Goal: Task Accomplishment & Management: Complete application form

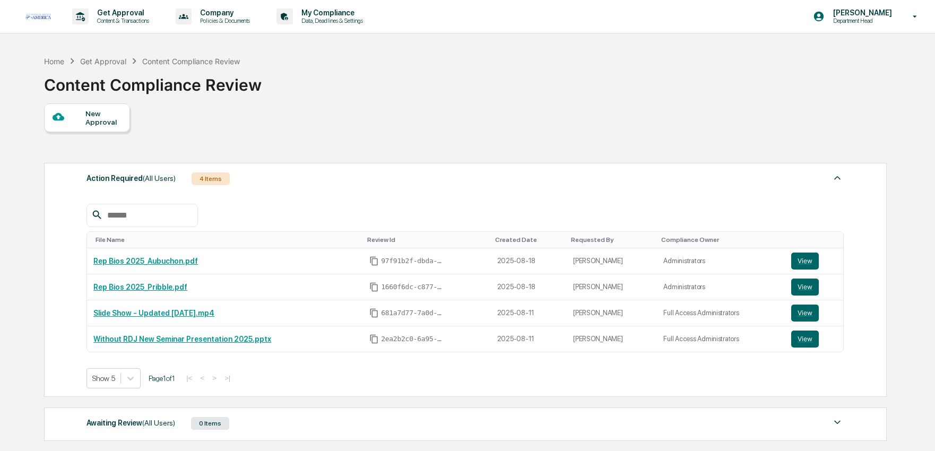
click at [77, 126] on div "New Approval" at bounding box center [87, 117] width 86 height 29
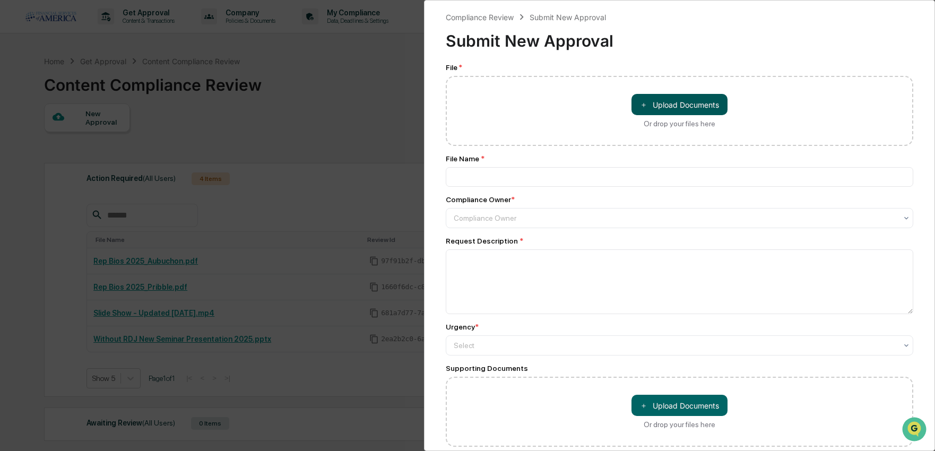
click at [686, 105] on button "＋ Upload Documents" at bounding box center [679, 104] width 96 height 21
type input "**********"
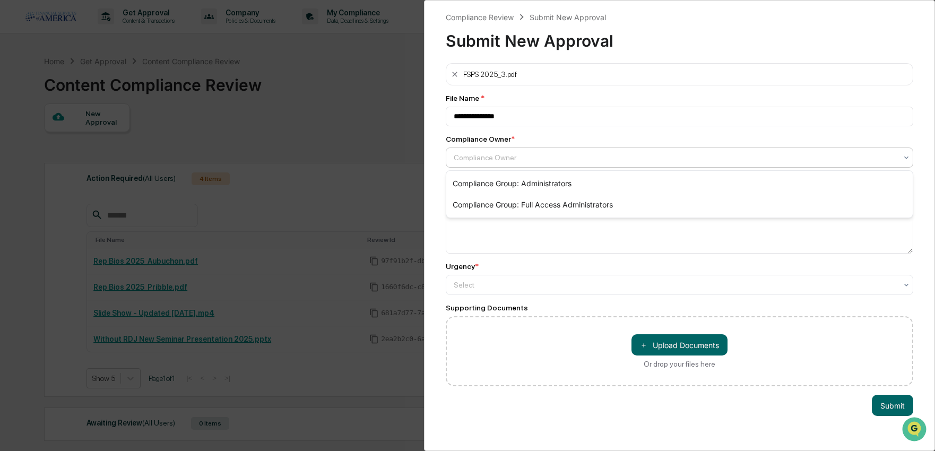
click at [530, 160] on div at bounding box center [675, 157] width 443 height 11
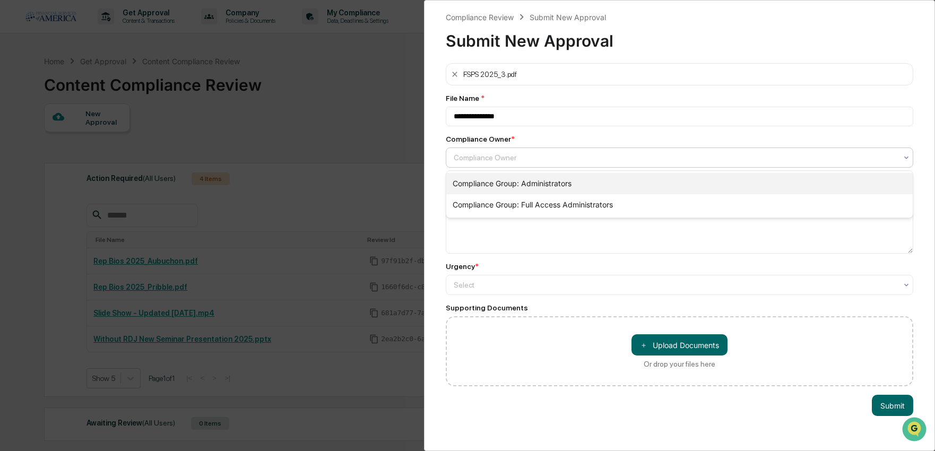
click at [511, 182] on div "Compliance Group: Administrators" at bounding box center [679, 183] width 466 height 21
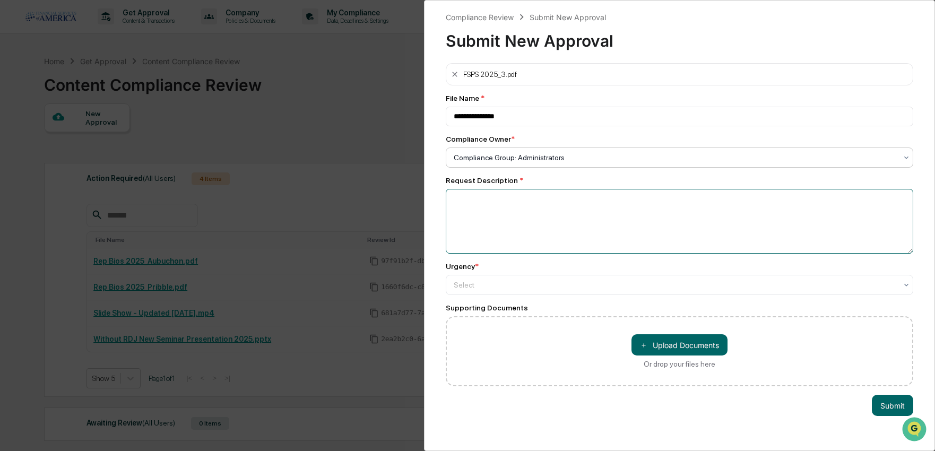
click at [500, 215] on textarea at bounding box center [679, 221] width 467 height 65
type textarea "**********"
click at [505, 165] on div "Select" at bounding box center [675, 157] width 454 height 15
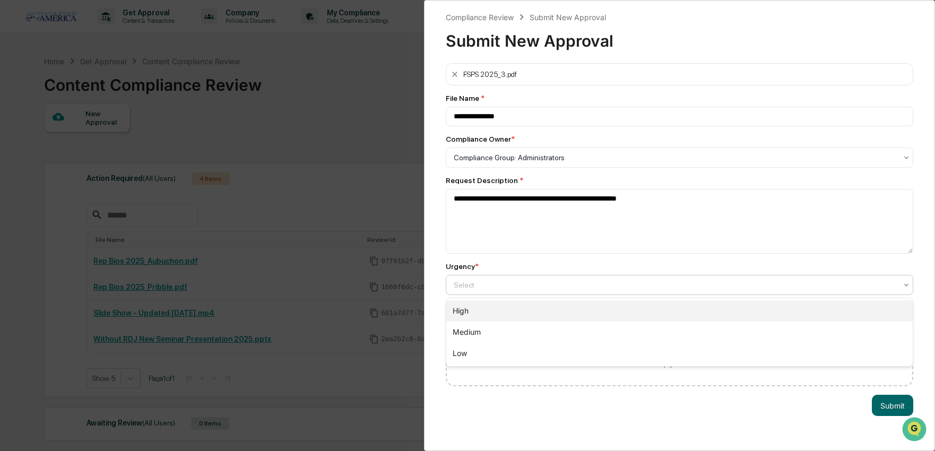
click at [474, 313] on div "High" at bounding box center [679, 310] width 466 height 21
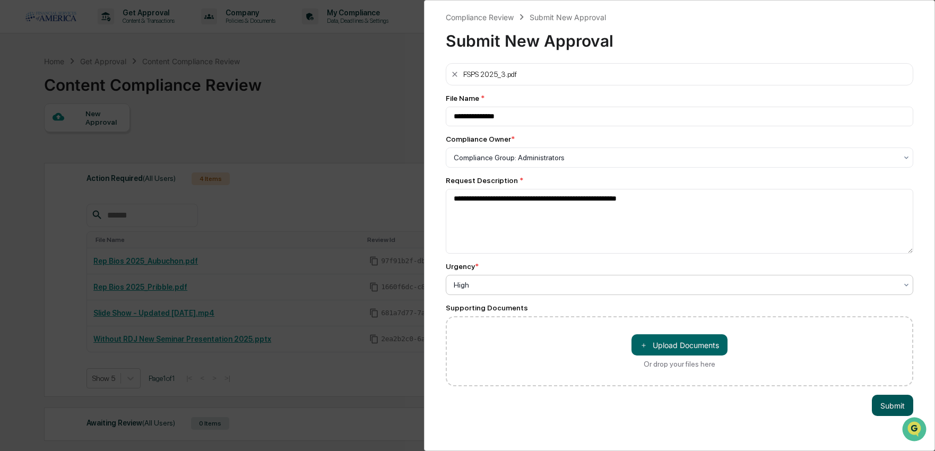
click at [891, 403] on button "Submit" at bounding box center [892, 405] width 41 height 21
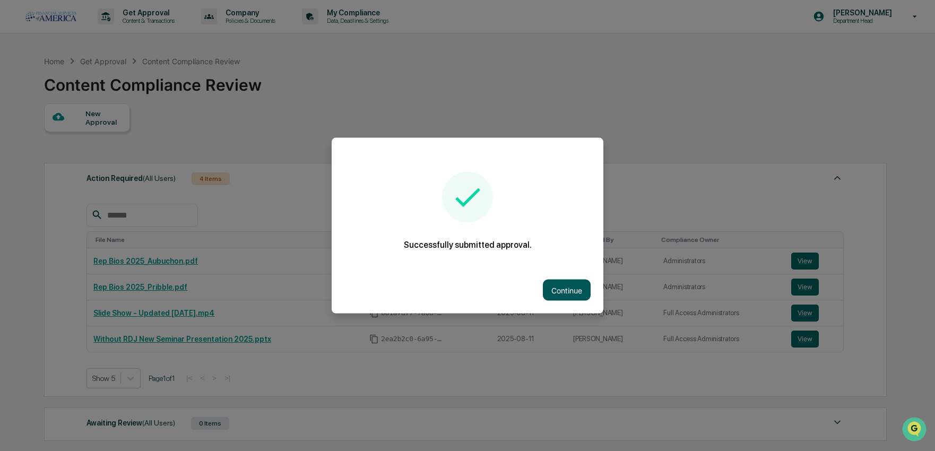
click at [568, 282] on button "Continue" at bounding box center [567, 290] width 48 height 21
